Goal: Task Accomplishment & Management: Use online tool/utility

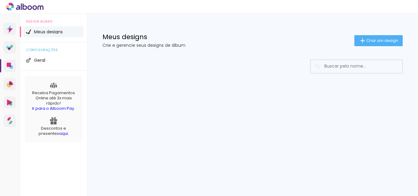
click at [248, 5] on div at bounding box center [209, 7] width 418 height 14
click at [395, 7] on div at bounding box center [209, 7] width 418 height 14
click at [389, 7] on div at bounding box center [209, 7] width 418 height 14
click at [32, 6] on icon at bounding box center [24, 7] width 37 height 8
click at [375, 39] on span "Criar um design" at bounding box center [382, 41] width 32 height 4
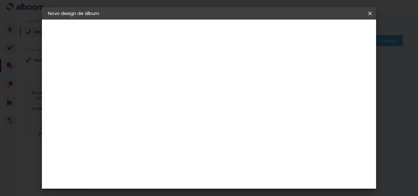
click at [148, 82] on input at bounding box center [148, 81] width 0 height 9
type input "h"
type input "casa"
type paper-input "casa"
click at [0, 0] on slot "Avançar" at bounding box center [0, 0] width 0 height 0
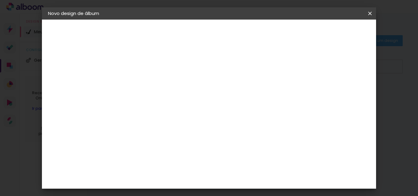
click at [262, 33] on div "Voltar Avançar" at bounding box center [232, 32] width 61 height 10
click at [0, 0] on slot "Tamanho Livre" at bounding box center [0, 0] width 0 height 0
click at [255, 126] on div "Sugerir uma encadernadora" at bounding box center [236, 128] width 38 height 10
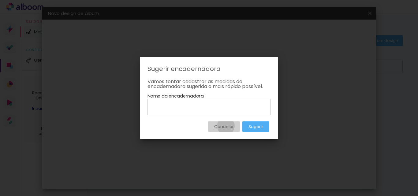
click at [0, 0] on slot "Cancelar" at bounding box center [0, 0] width 0 height 0
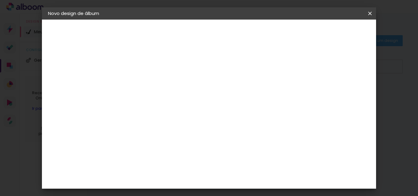
click at [0, 0] on slot "Avançar" at bounding box center [0, 0] width 0 height 0
click at [338, 28] on paper-button "Iniciar design" at bounding box center [318, 32] width 40 height 10
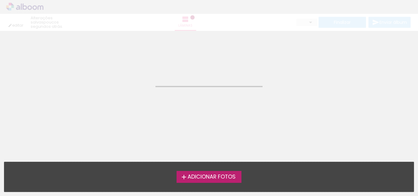
click at [22, 8] on div "editar poucos segundos atrás. Lâminas Finalizar Enviar álbum" at bounding box center [209, 15] width 418 height 31
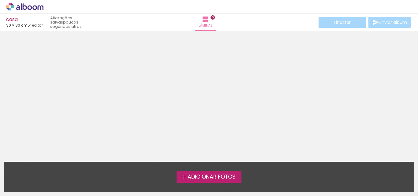
click at [218, 168] on div "Adicionar Fotos Solte suas fotos aqui..." at bounding box center [208, 177] width 409 height 30
click at [34, 6] on icon at bounding box center [34, 7] width 5 height 5
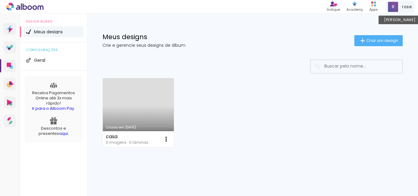
click at [406, 8] on span "rose" at bounding box center [407, 7] width 10 height 6
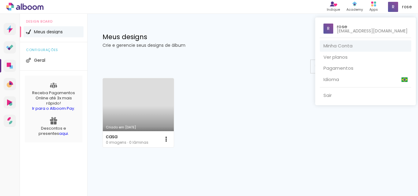
click at [347, 44] on link "Minha Conta" at bounding box center [365, 45] width 91 height 11
click at [266, 56] on div at bounding box center [209, 98] width 418 height 196
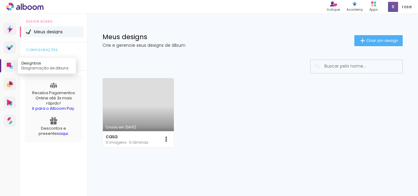
click at [10, 65] on icon at bounding box center [9, 65] width 4 height 4
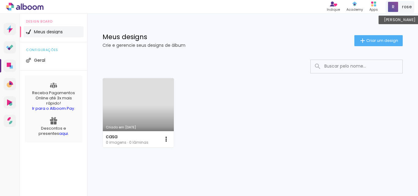
click at [409, 6] on span "rose" at bounding box center [407, 7] width 10 height 6
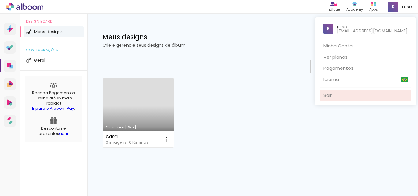
click at [335, 93] on link "Sair" at bounding box center [365, 95] width 91 height 11
